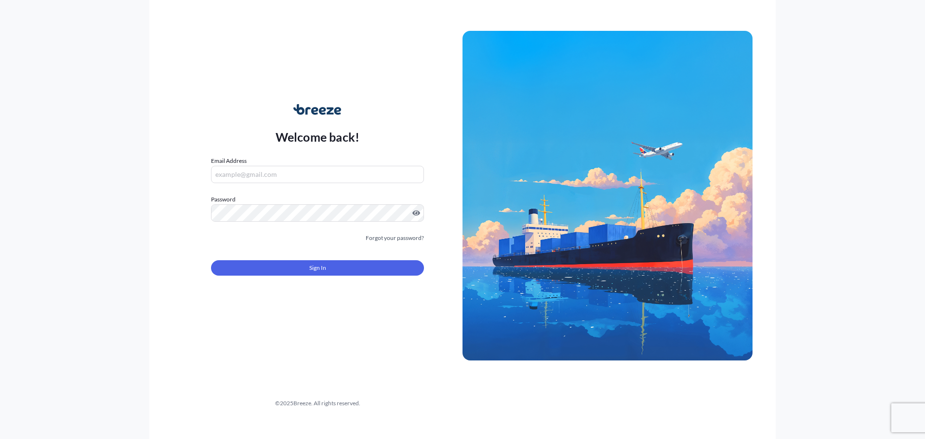
type input "[EMAIL_ADDRESS][DOMAIN_NAME]"
click at [346, 272] on button "Sign In" at bounding box center [317, 267] width 213 height 15
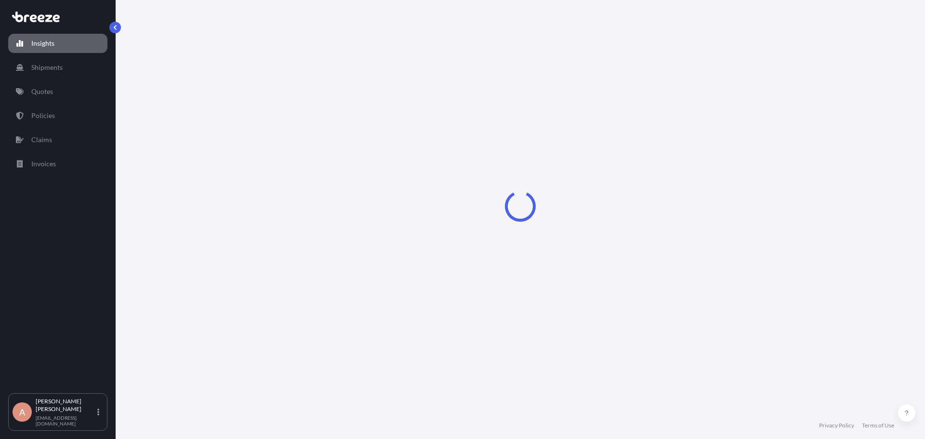
select select "2025"
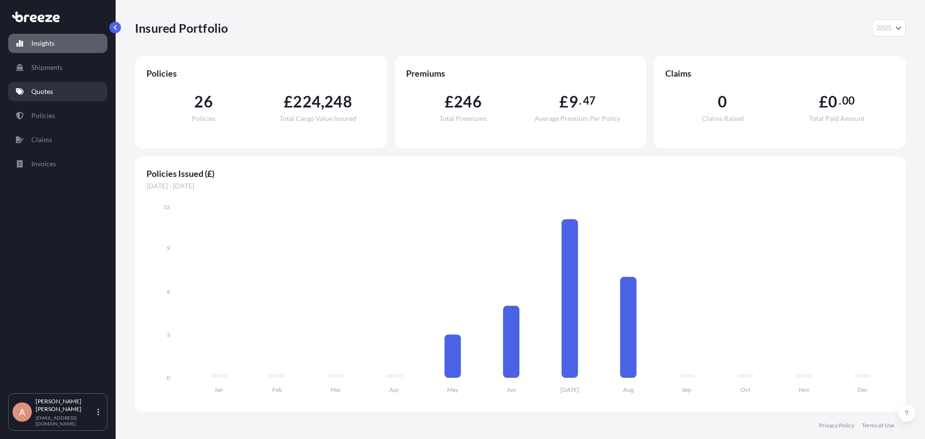
click at [44, 95] on p "Quotes" at bounding box center [42, 92] width 22 height 10
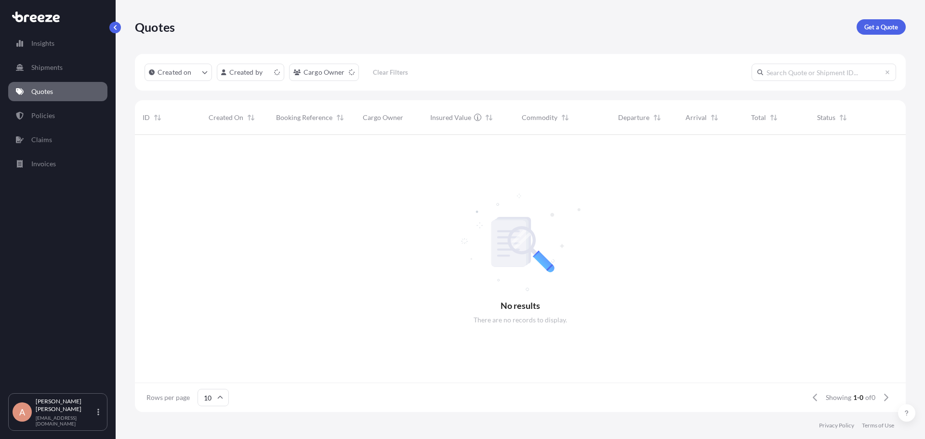
scroll to position [8, 8]
click at [882, 24] on p "Get a Quote" at bounding box center [881, 27] width 34 height 10
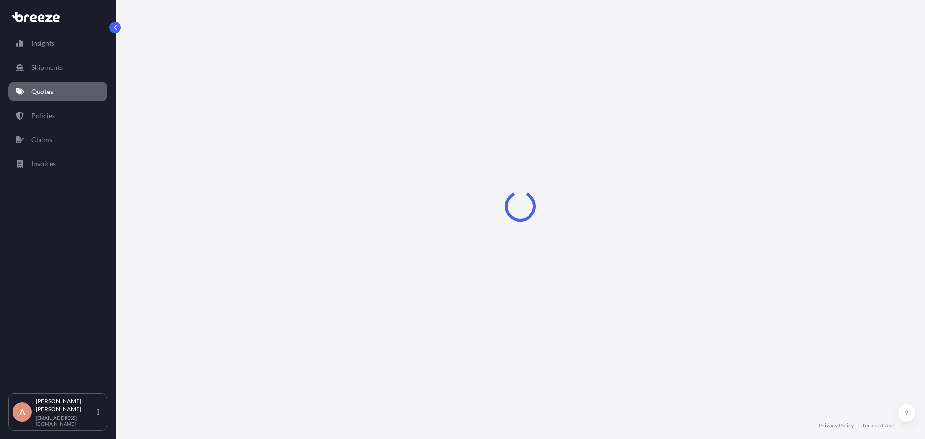
select select "Sea"
select select "1"
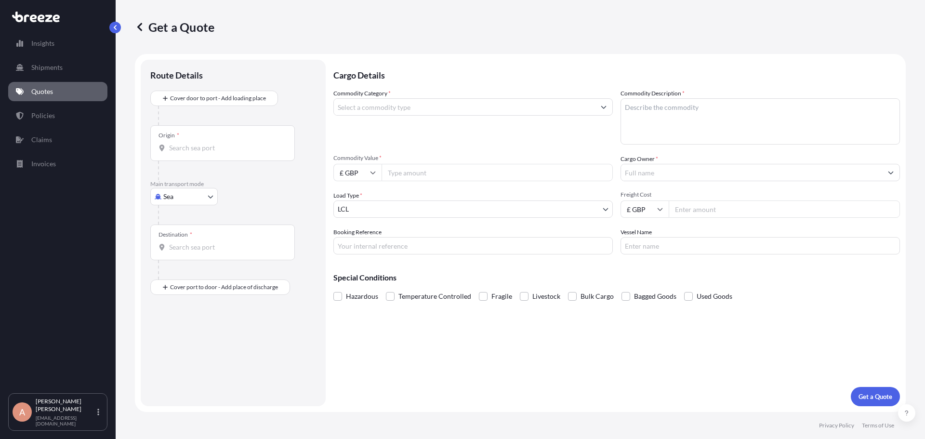
click at [189, 191] on body "Insights Shipments Quotes Policies Claims Invoices A [PERSON_NAME] [PERSON_NAME…" at bounding box center [462, 219] width 925 height 439
click at [191, 260] on div "Road" at bounding box center [184, 256] width 60 height 17
select select "Road"
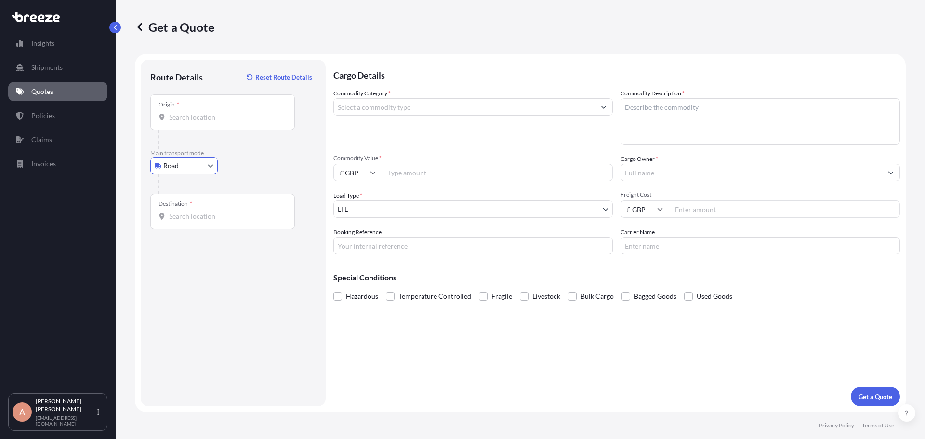
click at [205, 121] on input "Origin *" at bounding box center [226, 117] width 114 height 10
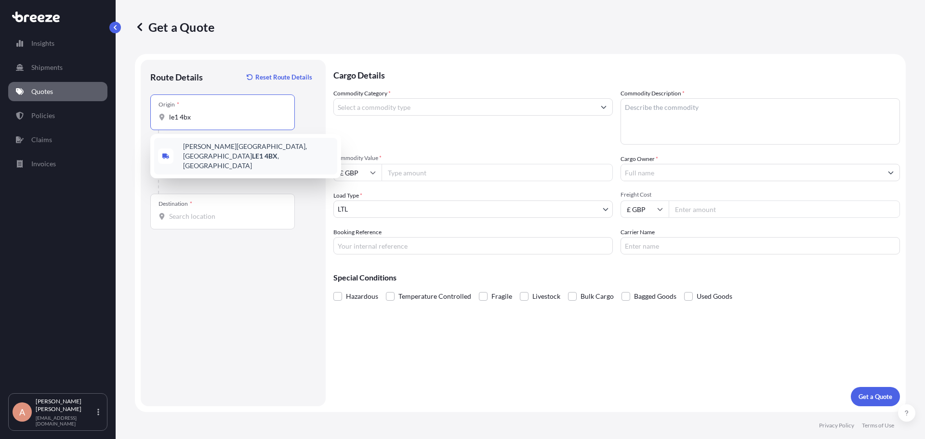
click at [230, 145] on span "[PERSON_NAME][STREET_ADDRESS]" at bounding box center [258, 156] width 150 height 29
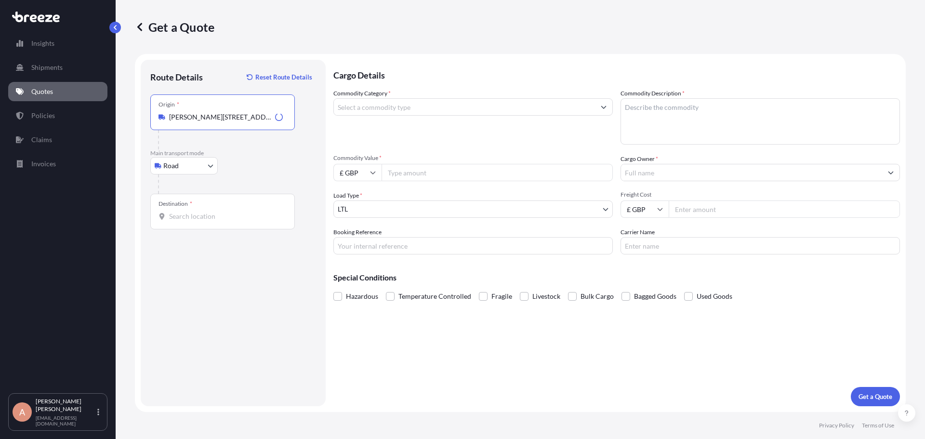
type input "[PERSON_NAME][STREET_ADDRESS]"
click at [201, 219] on input "Destination *" at bounding box center [226, 216] width 114 height 10
type input "[GEOGRAPHIC_DATA], [GEOGRAPHIC_DATA]"
click at [461, 108] on input "Commodity Category *" at bounding box center [464, 106] width 261 height 17
click at [461, 109] on input "Commodity Category *" at bounding box center [464, 106] width 261 height 17
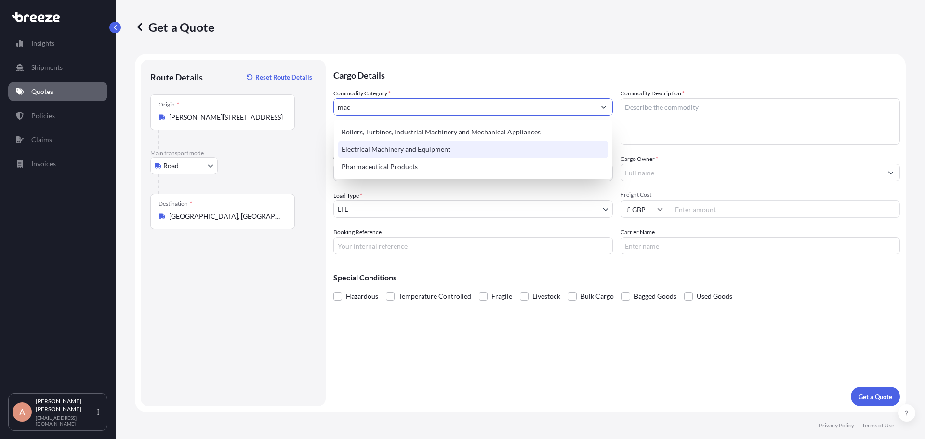
click at [447, 146] on div "Electrical Machinery and Equipment" at bounding box center [473, 149] width 271 height 17
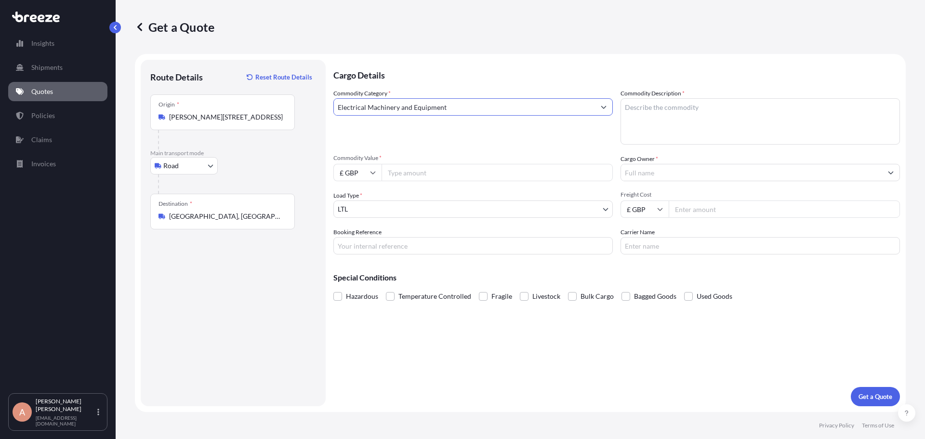
type input "Electrical Machinery and Equipment"
click at [671, 108] on textarea "Commodity Description *" at bounding box center [759, 121] width 279 height 46
type textarea "knitting machinery and equipment"
click at [493, 174] on input "Commodity Value *" at bounding box center [496, 172] width 231 height 17
type input "26000"
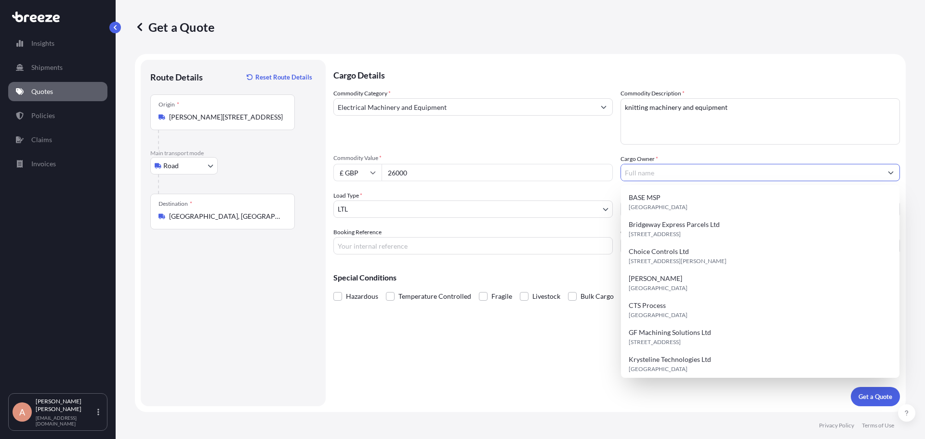
click at [699, 176] on input "Cargo Owner *" at bounding box center [751, 172] width 261 height 17
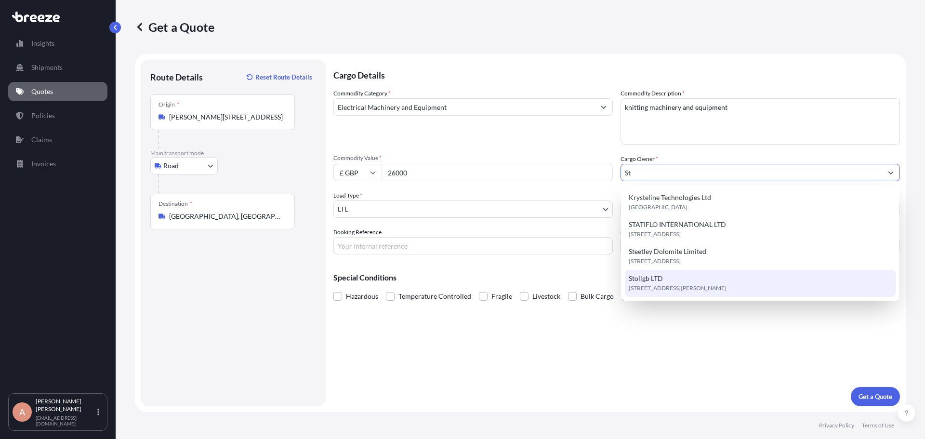
click at [682, 283] on div "Stollgb LTD [STREET_ADDRESS][PERSON_NAME]" at bounding box center [760, 283] width 271 height 27
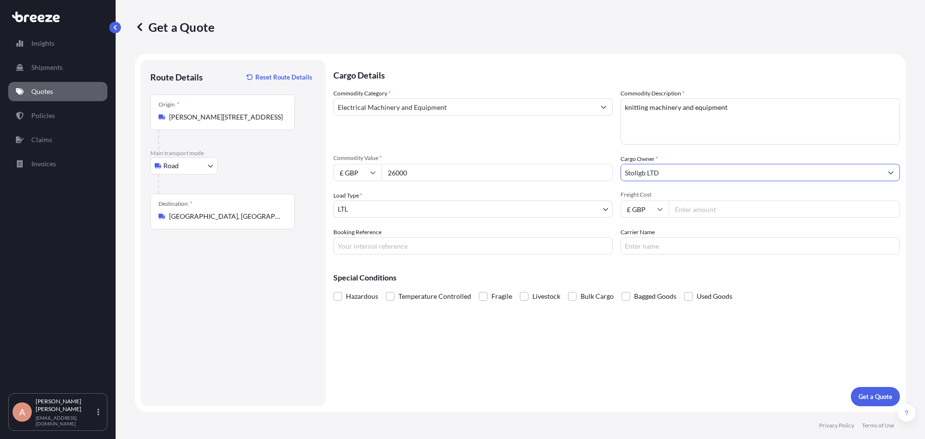
type input "Stollgb LTD"
click at [677, 329] on div "Cargo Details Commodity Category * Electrical Machinery and Equipment Commodity…" at bounding box center [616, 233] width 566 height 346
click at [864, 396] on p "Get a Quote" at bounding box center [875, 397] width 34 height 10
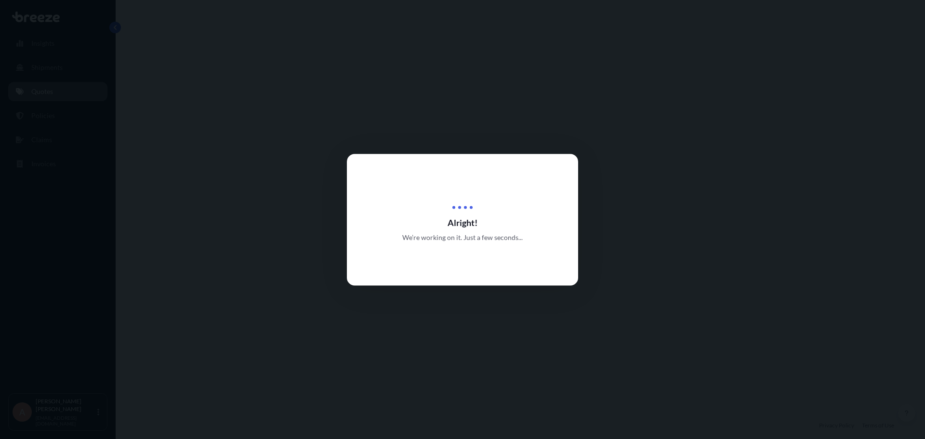
select select "Road"
select select "1"
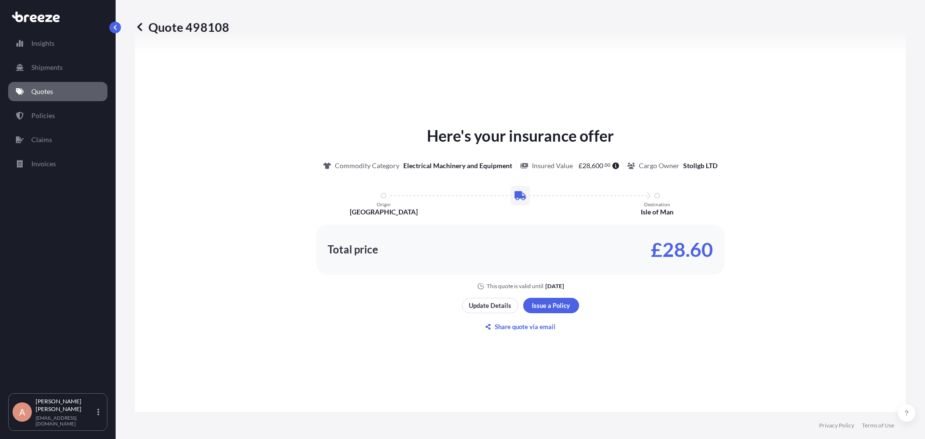
scroll to position [386, 0]
